Goal: Information Seeking & Learning: Learn about a topic

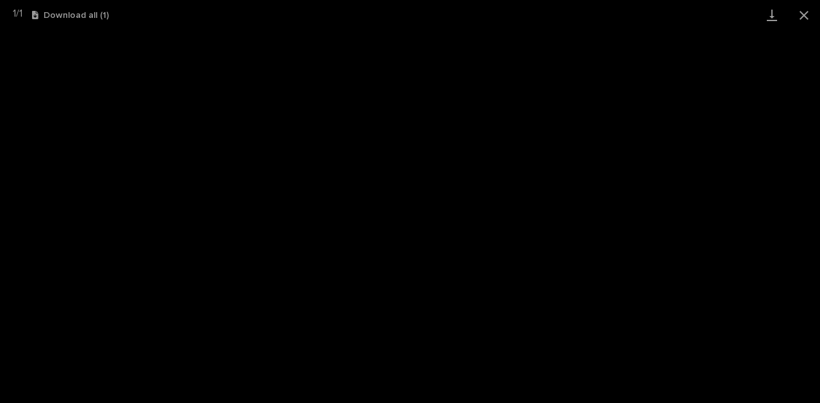
scroll to position [298, 0]
click at [808, 12] on button "Close gallery" at bounding box center [804, 15] width 32 height 30
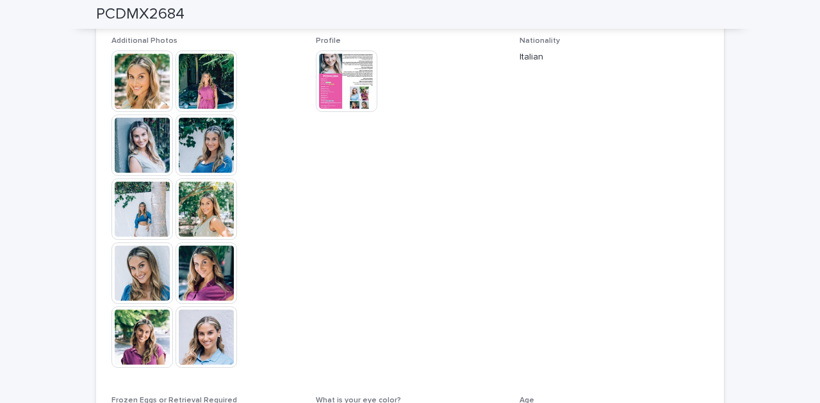
scroll to position [555, 0]
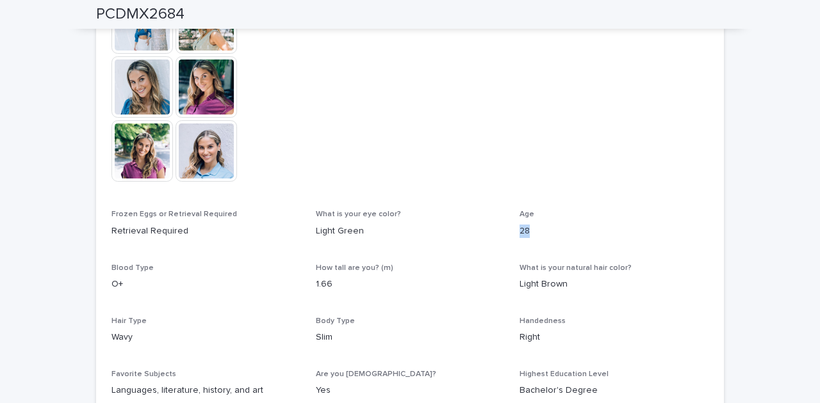
drag, startPoint x: 527, startPoint y: 234, endPoint x: 508, endPoint y: 235, distance: 18.6
click at [508, 235] on div "Additional Photos This file cannot be opened Download File Profile This file ca…" at bounding box center [409, 129] width 597 height 558
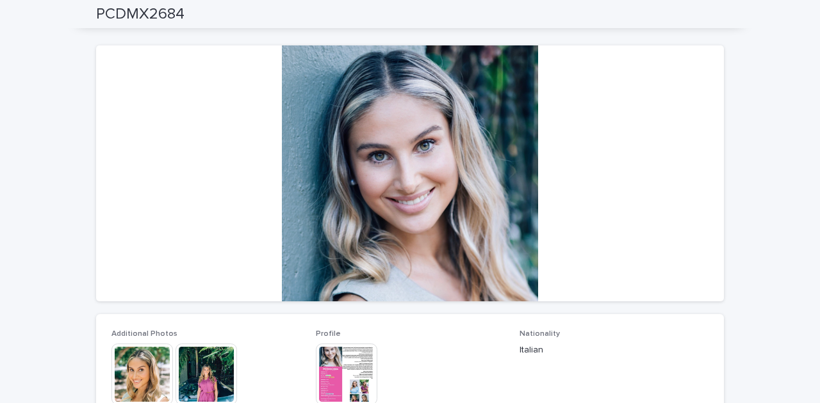
scroll to position [0, 0]
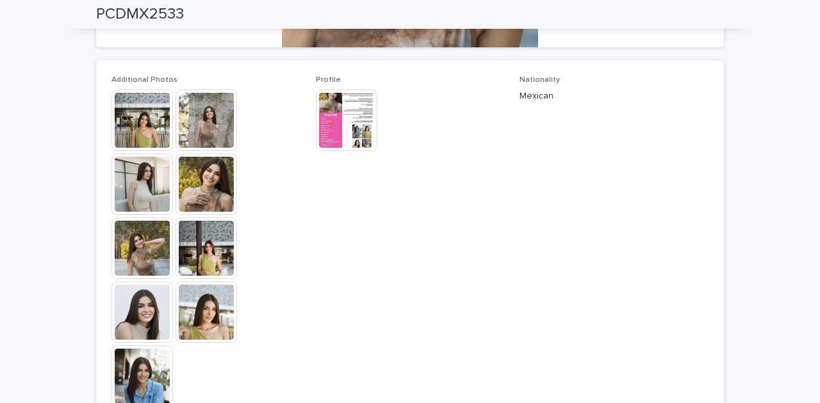
scroll to position [301, 0]
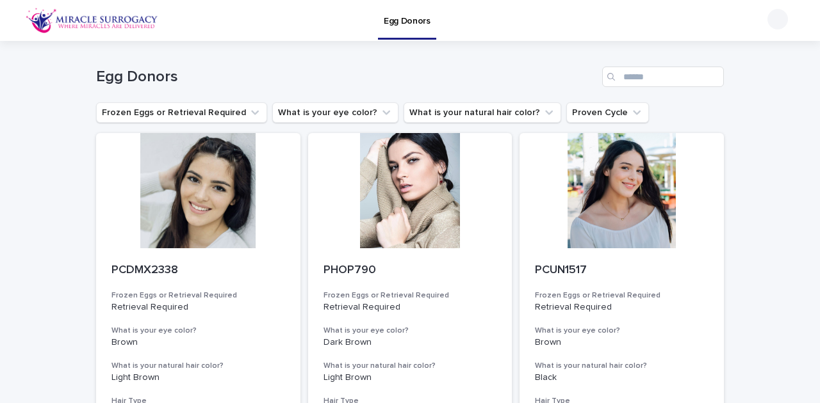
click at [82, 24] on img at bounding box center [92, 21] width 133 height 26
click at [313, 115] on button "What is your eye color?" at bounding box center [335, 112] width 126 height 20
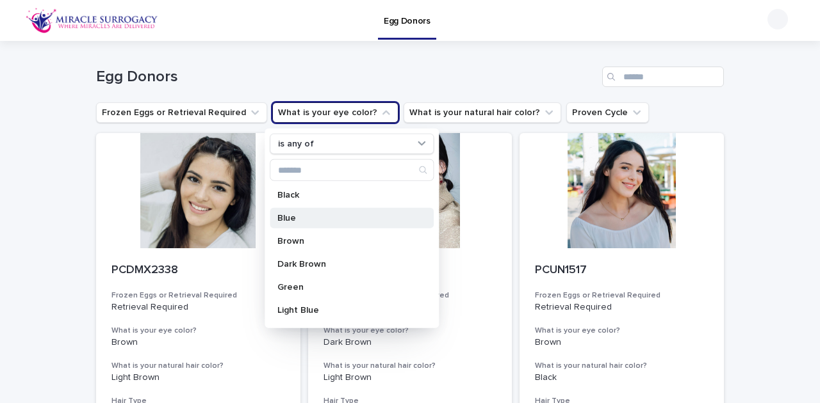
click at [310, 223] on div "Blue" at bounding box center [352, 218] width 164 height 20
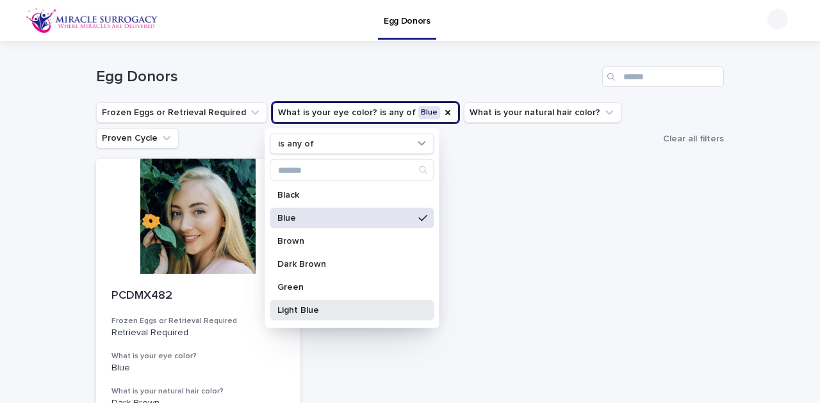
click at [311, 308] on p "Light Blue" at bounding box center [345, 310] width 136 height 9
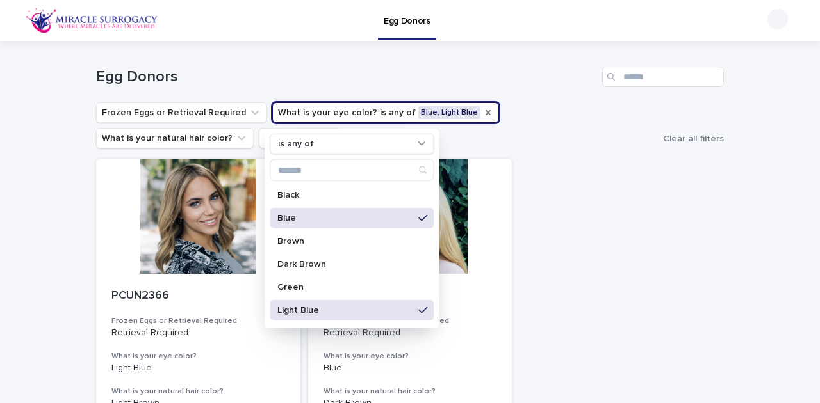
click at [483, 111] on icon "What is your eye color?" at bounding box center [488, 113] width 10 height 10
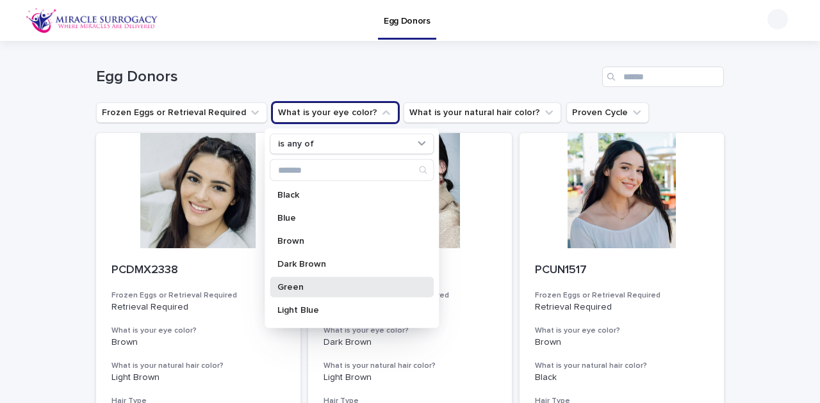
click at [309, 293] on div "Green" at bounding box center [352, 287] width 164 height 20
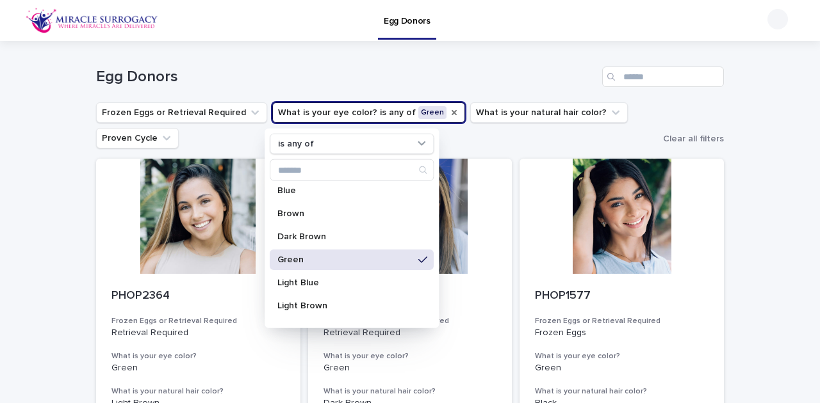
scroll to position [85, 0]
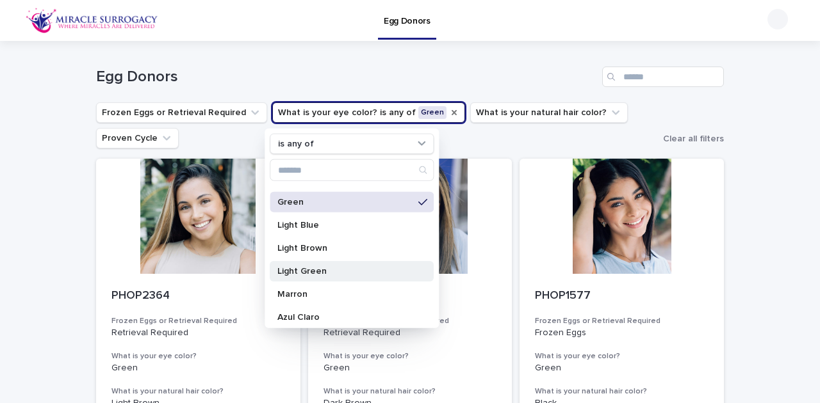
click at [308, 272] on p "Light Green" at bounding box center [345, 271] width 136 height 9
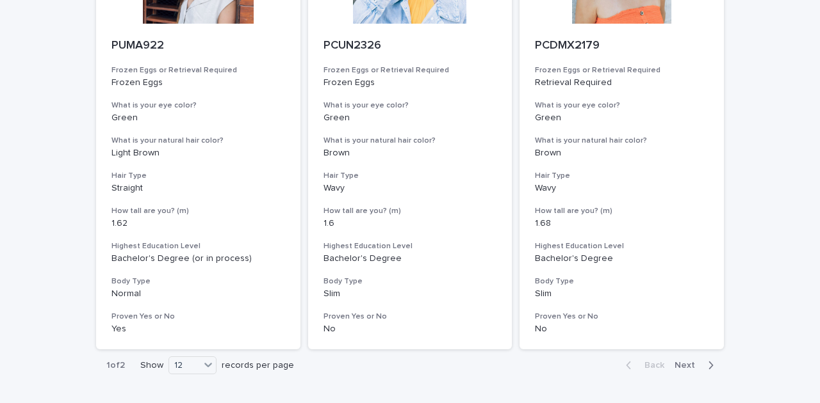
scroll to position [1678, 0]
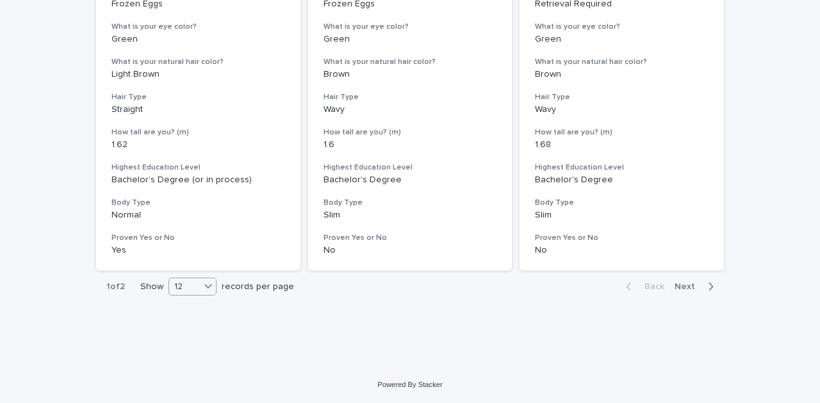
click at [207, 288] on icon at bounding box center [208, 287] width 8 height 4
click at [199, 336] on div "36" at bounding box center [190, 334] width 47 height 15
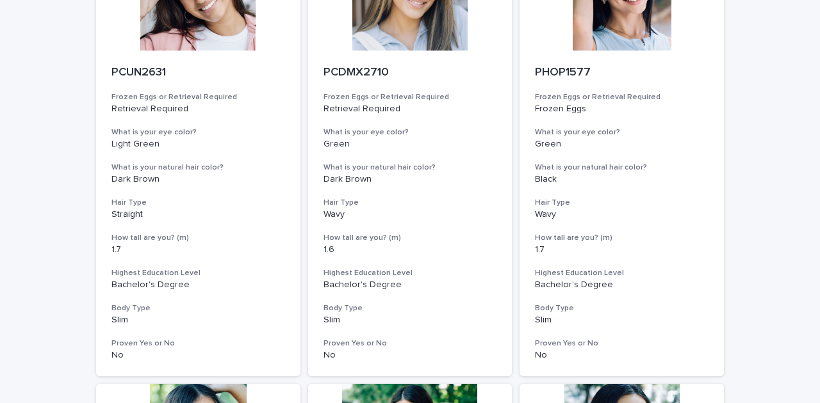
scroll to position [811, 0]
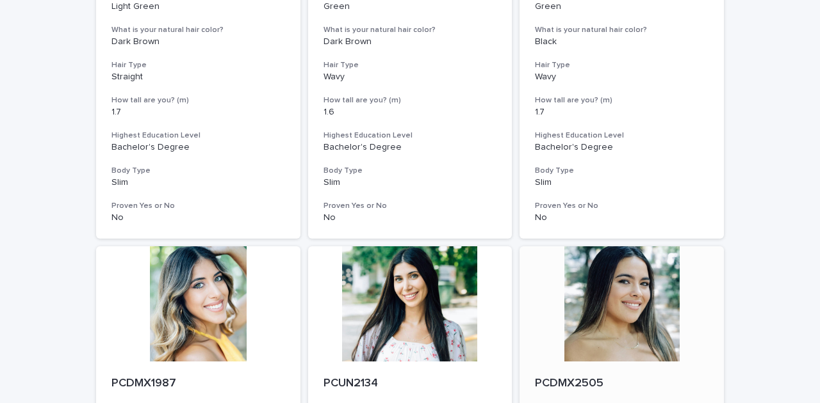
click at [662, 301] on div at bounding box center [621, 304] width 204 height 115
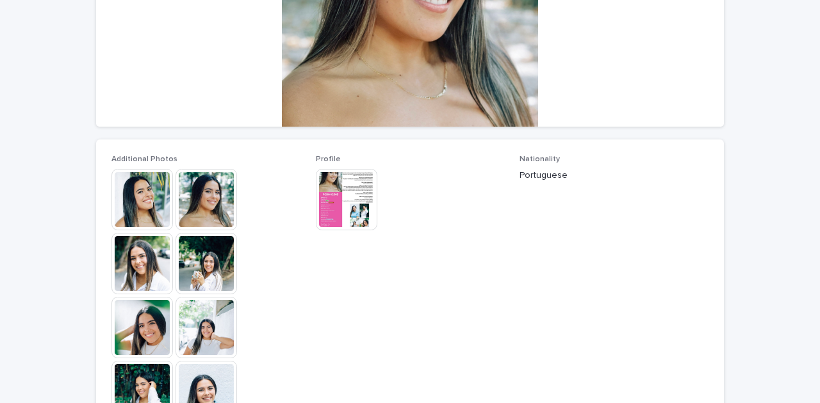
scroll to position [341, 0]
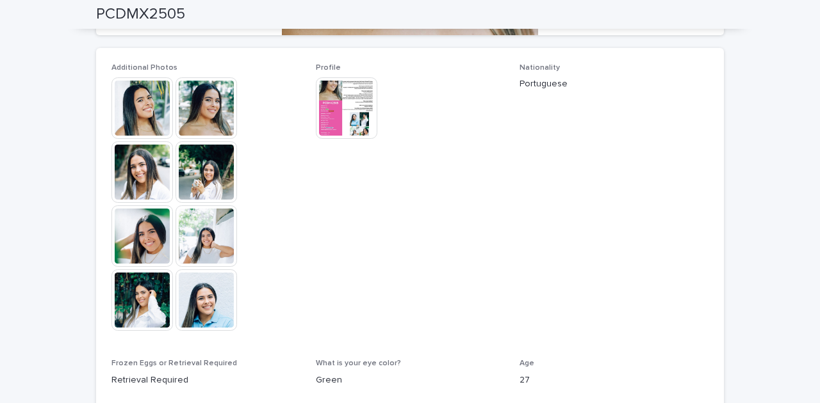
click at [147, 117] on img at bounding box center [141, 107] width 61 height 61
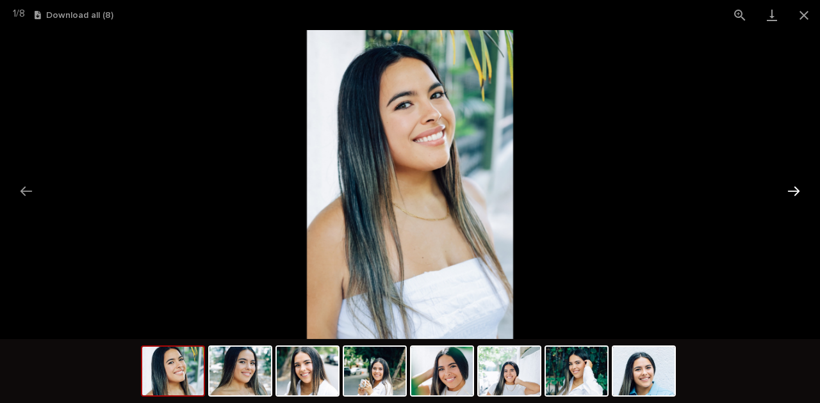
click at [800, 192] on button "Next slide" at bounding box center [793, 191] width 27 height 25
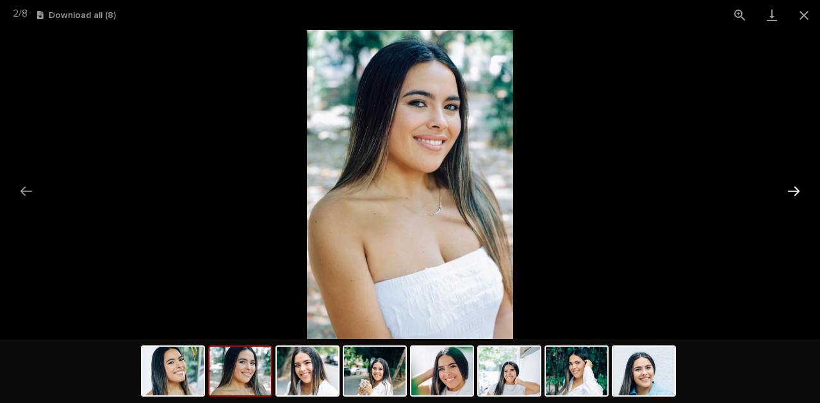
click at [799, 192] on button "Next slide" at bounding box center [793, 191] width 27 height 25
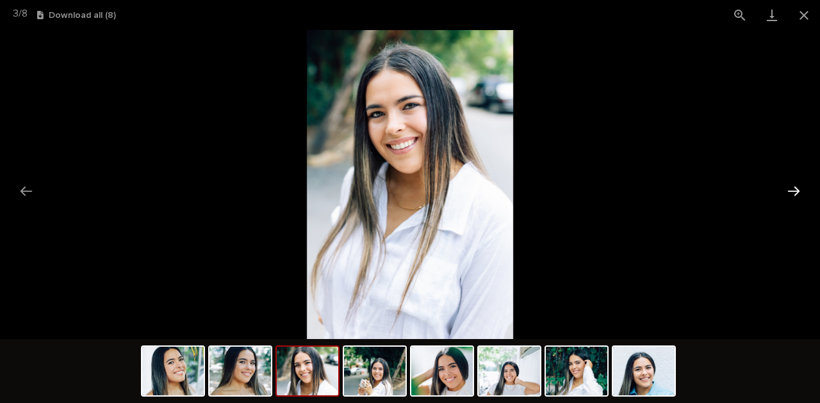
click at [799, 192] on button "Next slide" at bounding box center [793, 191] width 27 height 25
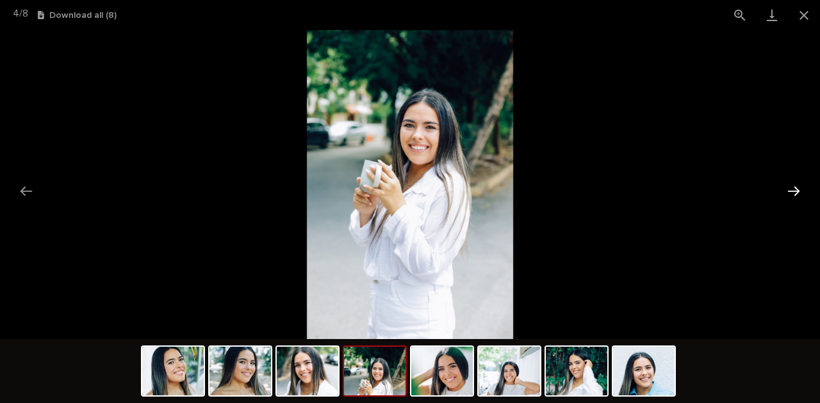
click at [799, 192] on button "Next slide" at bounding box center [793, 191] width 27 height 25
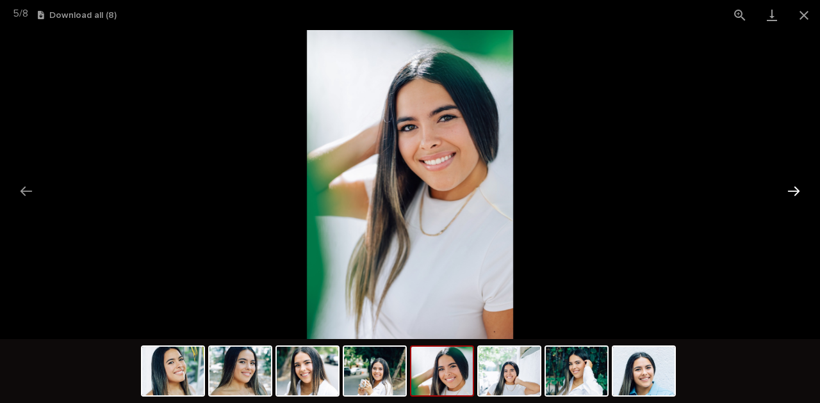
click at [799, 192] on button "Next slide" at bounding box center [793, 191] width 27 height 25
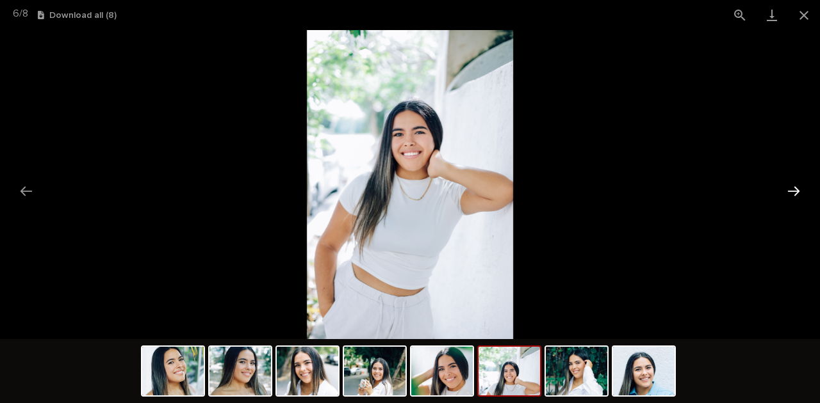
click at [799, 192] on button "Next slide" at bounding box center [793, 191] width 27 height 25
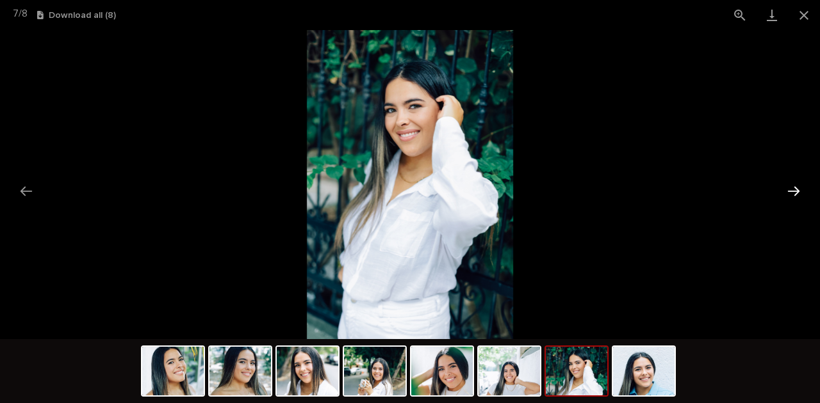
click at [799, 192] on button "Next slide" at bounding box center [793, 191] width 27 height 25
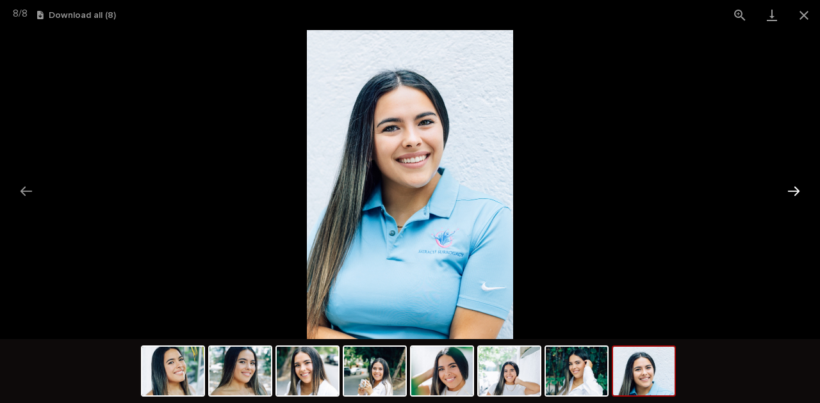
click at [799, 192] on button "Next slide" at bounding box center [793, 191] width 27 height 25
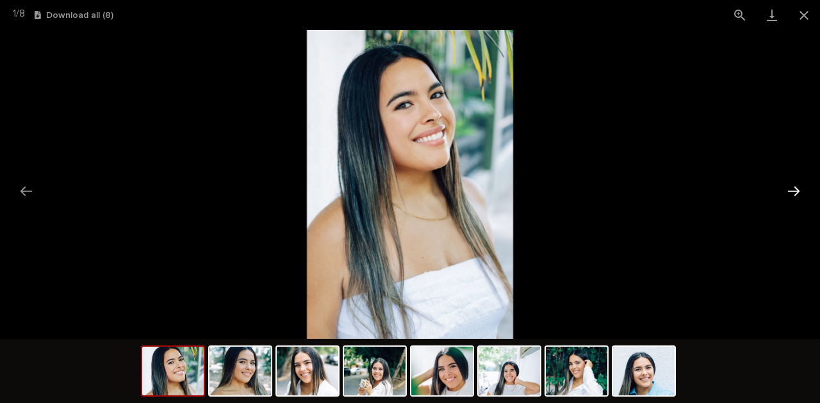
click at [799, 192] on button "Next slide" at bounding box center [793, 191] width 27 height 25
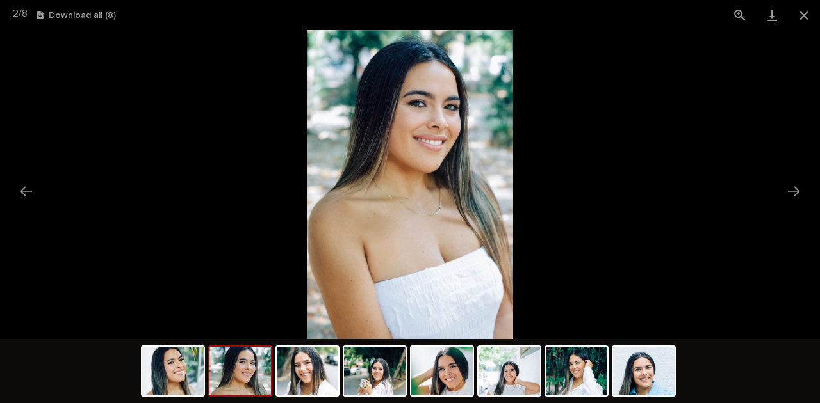
click at [788, 130] on picture at bounding box center [410, 184] width 820 height 309
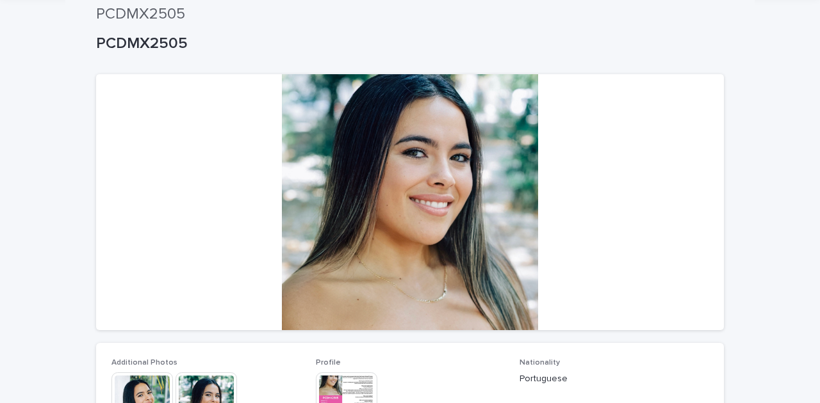
scroll to position [0, 0]
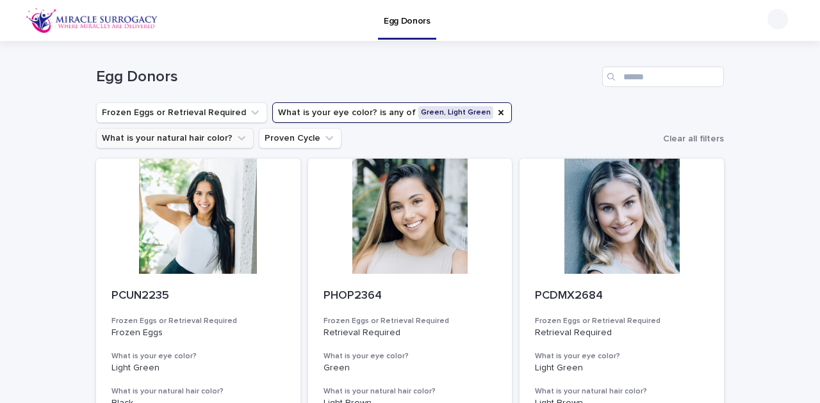
click at [498, 111] on icon "What is your eye color?" at bounding box center [500, 112] width 5 height 5
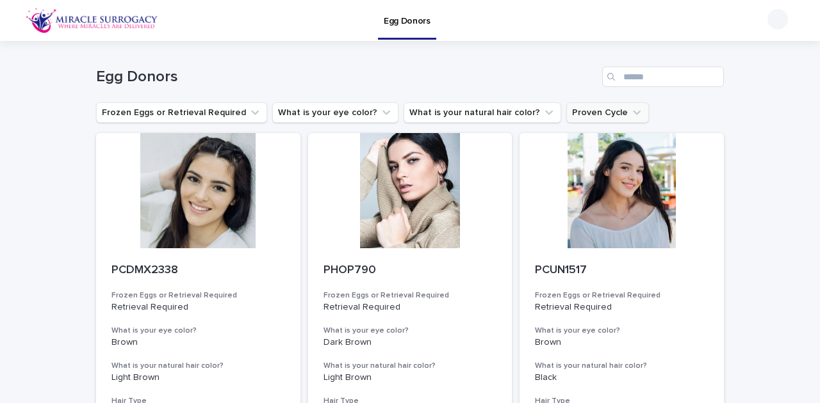
click at [630, 111] on icon "Proven Cycle" at bounding box center [636, 112] width 13 height 13
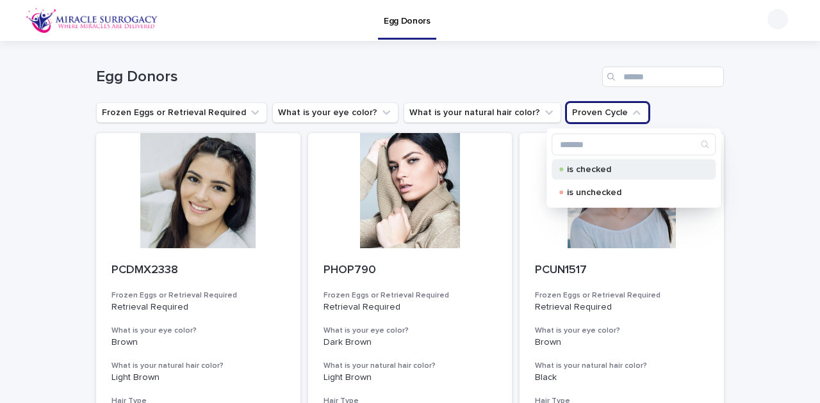
click at [583, 169] on p "is checked" at bounding box center [631, 169] width 128 height 9
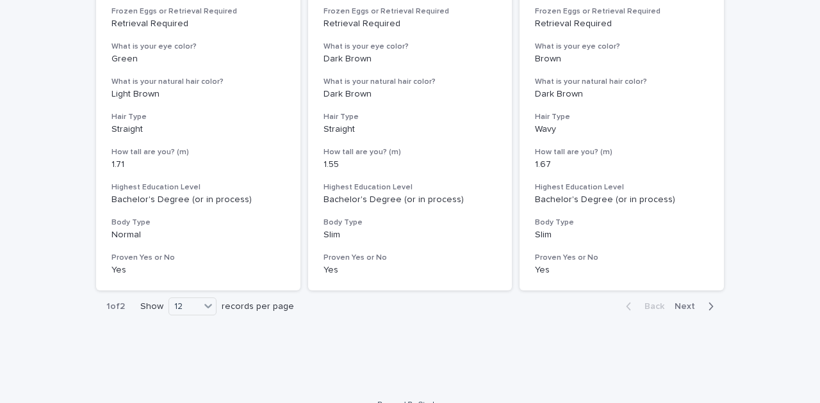
scroll to position [1678, 0]
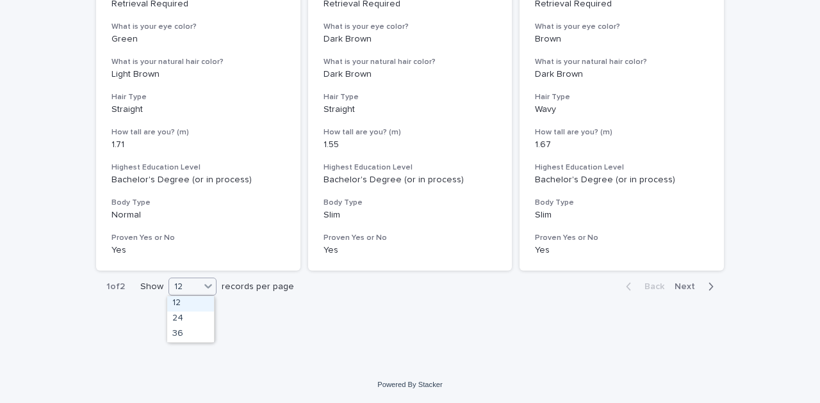
click at [195, 286] on div "12" at bounding box center [184, 286] width 31 height 13
click at [190, 333] on div "36" at bounding box center [190, 334] width 47 height 15
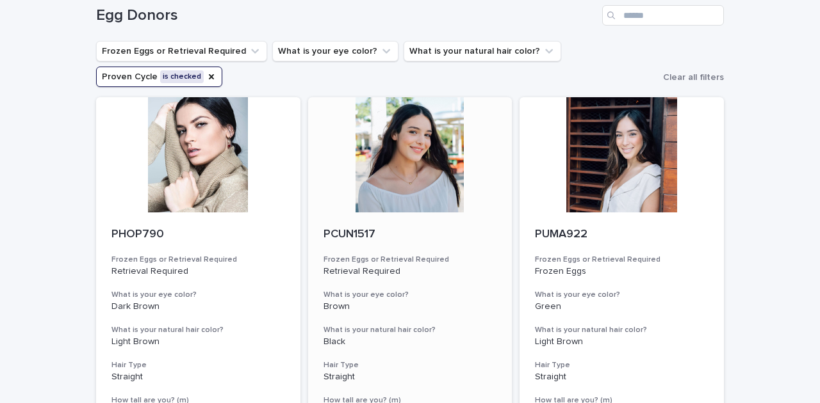
scroll to position [0, 0]
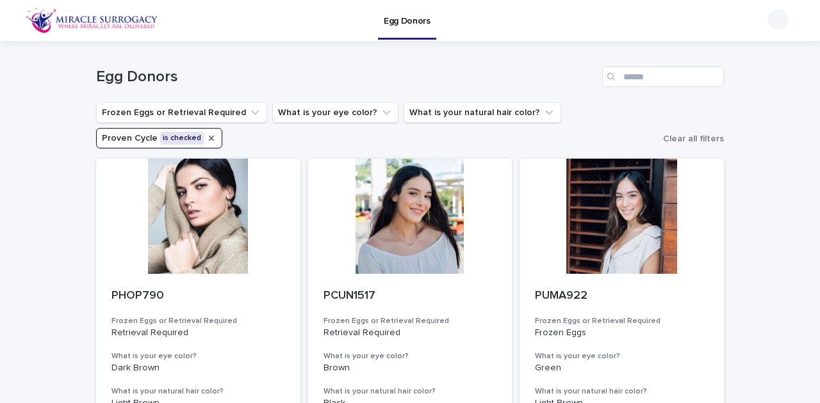
click at [206, 141] on icon "Proven Cycle" at bounding box center [211, 138] width 10 height 10
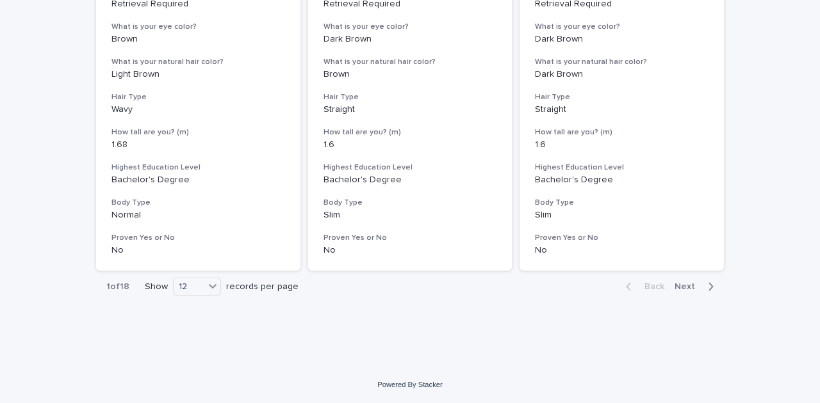
scroll to position [1652, 0]
click at [206, 286] on icon at bounding box center [212, 286] width 13 height 13
click at [207, 336] on div "36" at bounding box center [194, 334] width 47 height 15
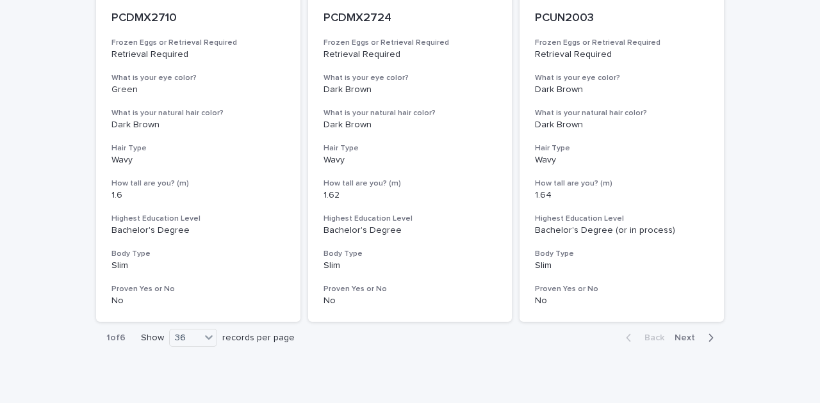
scroll to position [5246, 0]
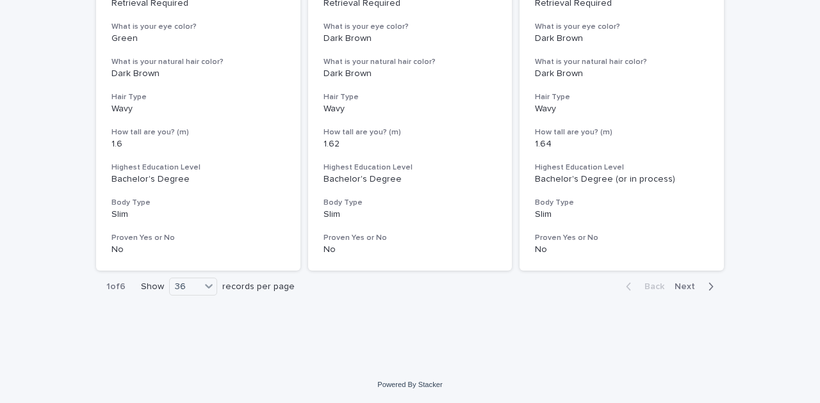
click at [677, 284] on span "Next" at bounding box center [688, 286] width 28 height 9
